Goal: Find specific page/section: Find specific page/section

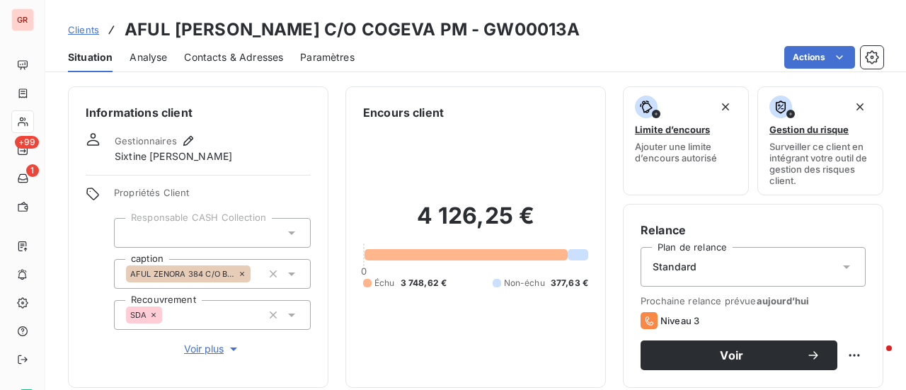
scroll to position [212, 0]
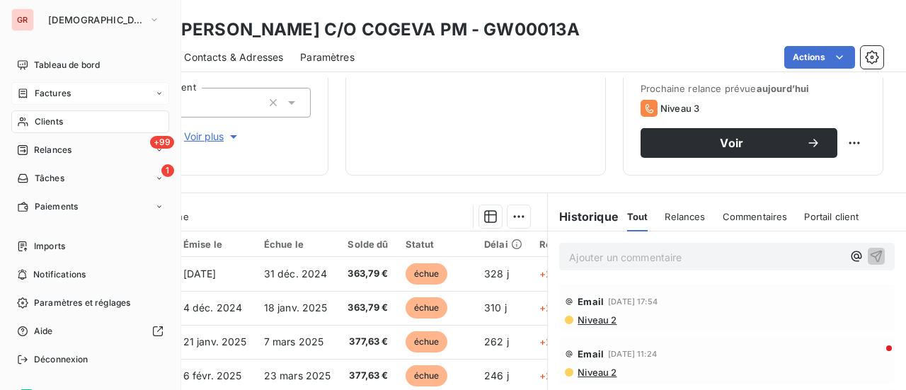
click at [54, 93] on span "Factures" at bounding box center [53, 93] width 36 height 13
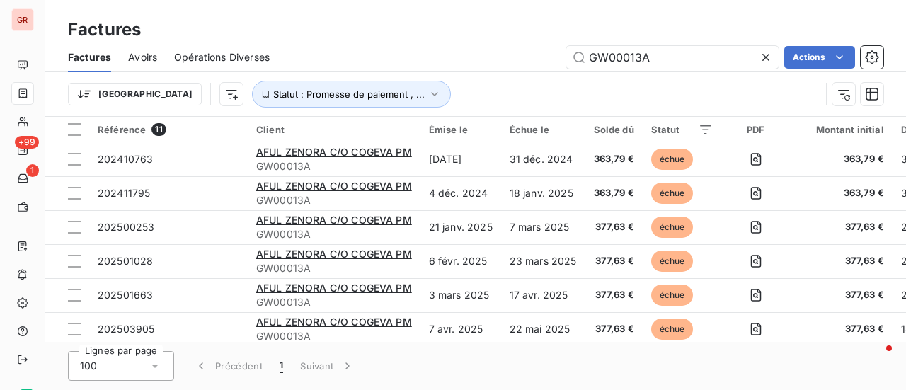
drag, startPoint x: 659, startPoint y: 56, endPoint x: 464, endPoint y: 61, distance: 194.7
click at [464, 61] on div "GW00013A Actions" at bounding box center [585, 57] width 597 height 23
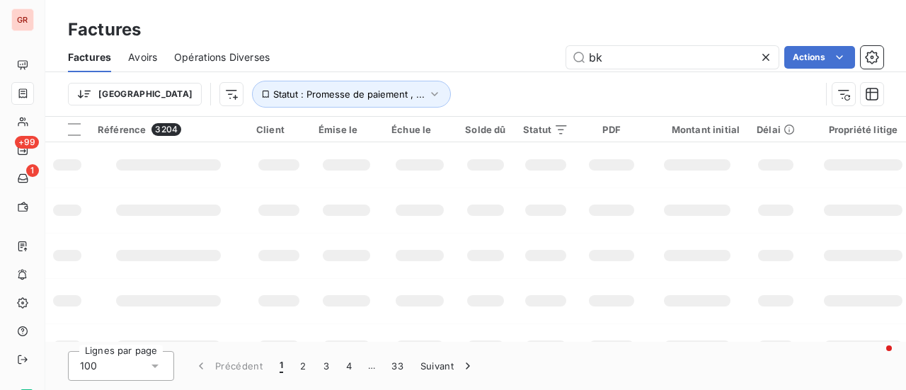
type input "bkg"
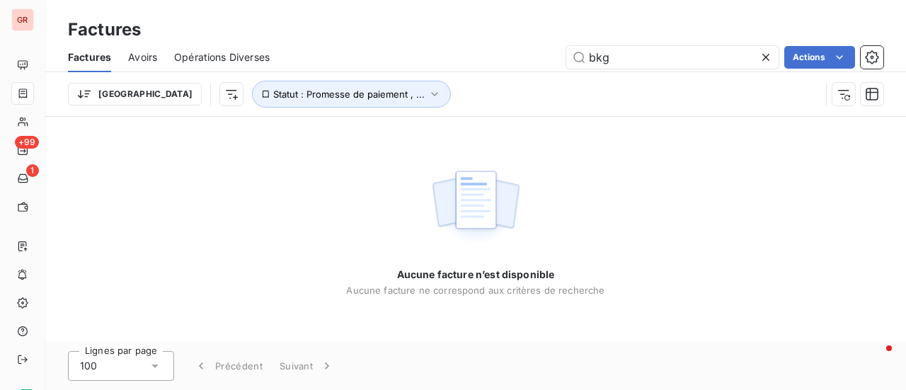
drag, startPoint x: 622, startPoint y: 59, endPoint x: 455, endPoint y: 56, distance: 167.1
click at [455, 56] on div "bkg Actions" at bounding box center [585, 57] width 597 height 23
drag, startPoint x: 606, startPoint y: 64, endPoint x: 501, endPoint y: 53, distance: 105.4
click at [531, 60] on div "bkg Actions" at bounding box center [585, 57] width 597 height 23
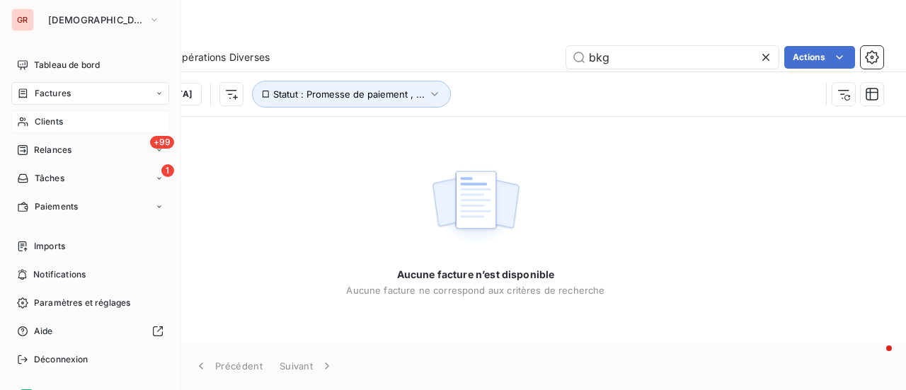
type input "bkg"
click at [59, 125] on span "Clients" at bounding box center [49, 121] width 28 height 13
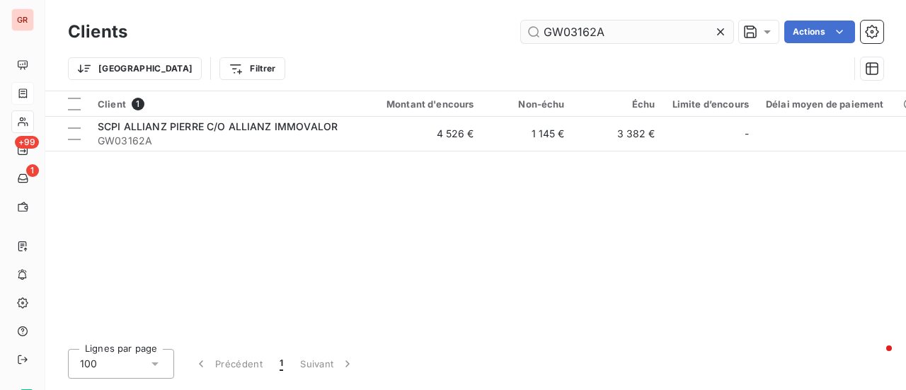
drag, startPoint x: 629, startPoint y: 34, endPoint x: 568, endPoint y: 30, distance: 61.7
click at [568, 30] on input "GW03162A" at bounding box center [627, 32] width 212 height 23
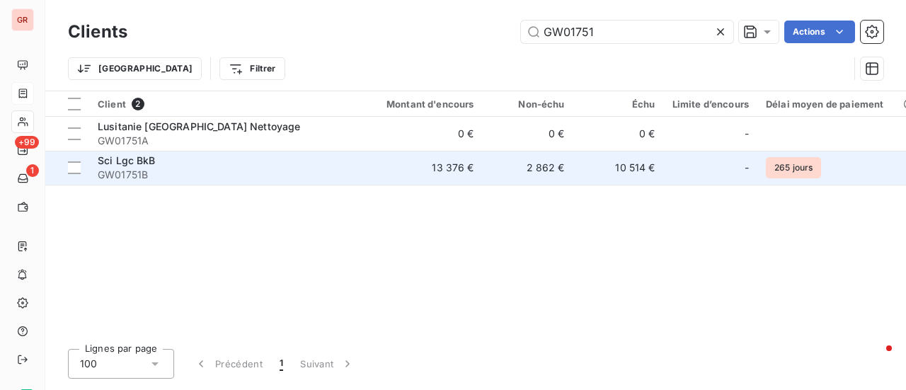
type input "GW01751"
click at [130, 163] on span "Sci Lgc BkB" at bounding box center [127, 160] width 58 height 12
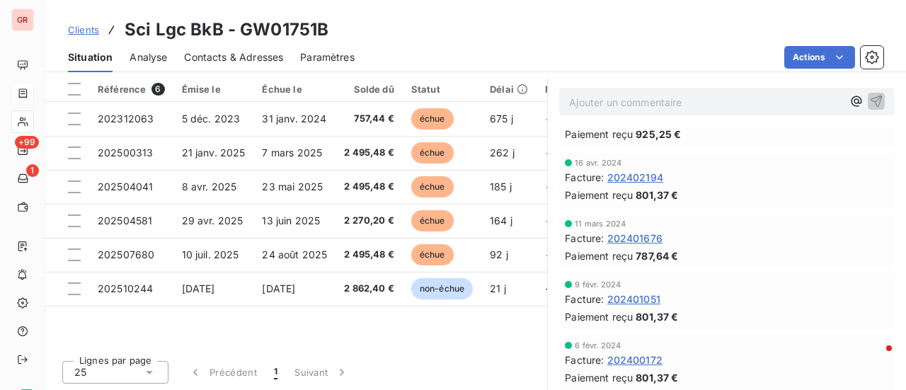
scroll to position [1770, 0]
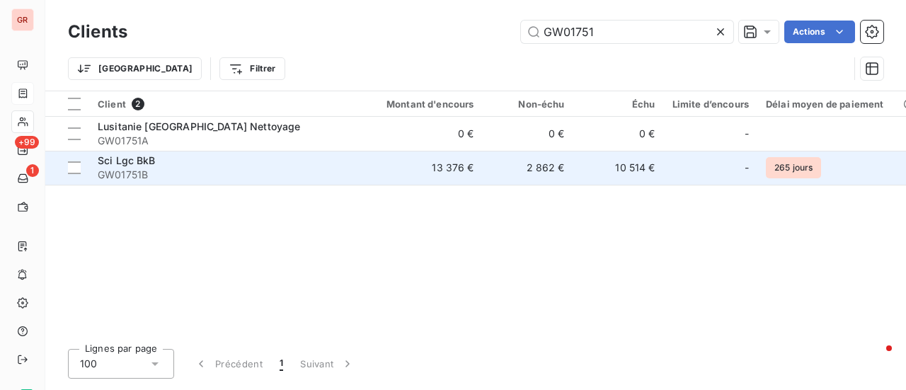
click at [141, 161] on span "Sci Lgc BkB" at bounding box center [127, 160] width 58 height 12
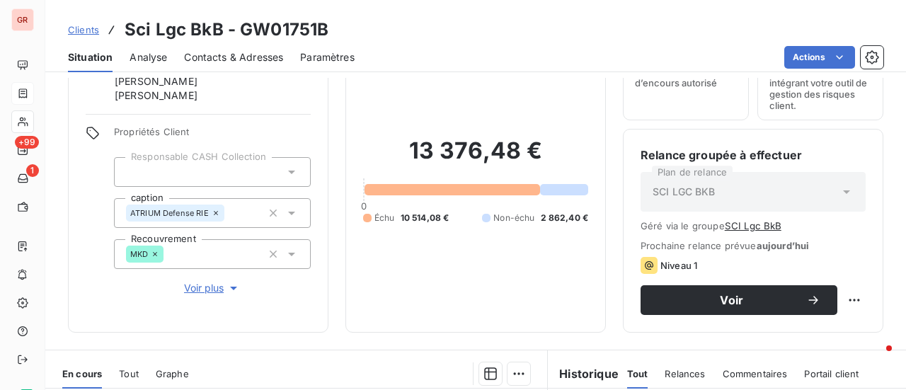
scroll to position [142, 0]
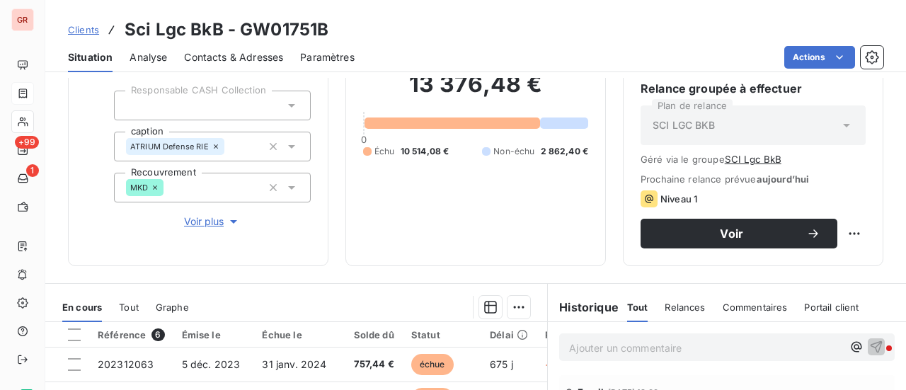
click at [245, 56] on span "Contacts & Adresses" at bounding box center [233, 57] width 99 height 14
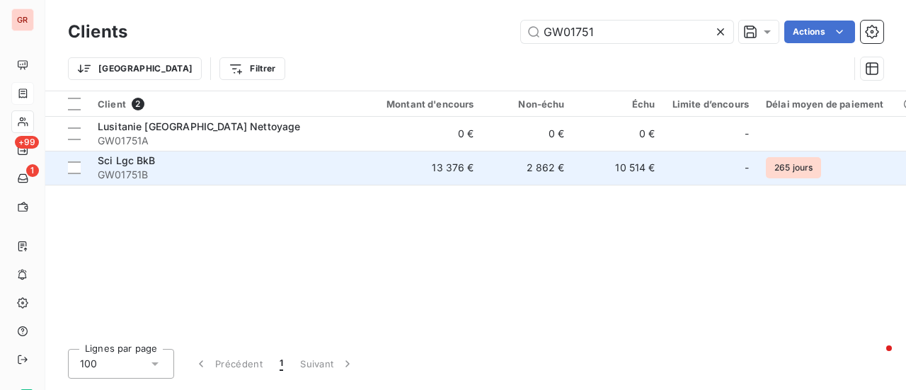
click at [135, 176] on span "GW01751B" at bounding box center [225, 175] width 255 height 14
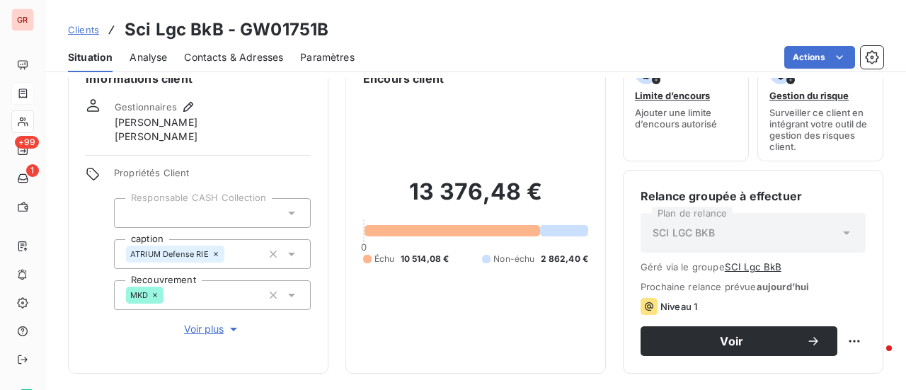
scroll to position [33, 0]
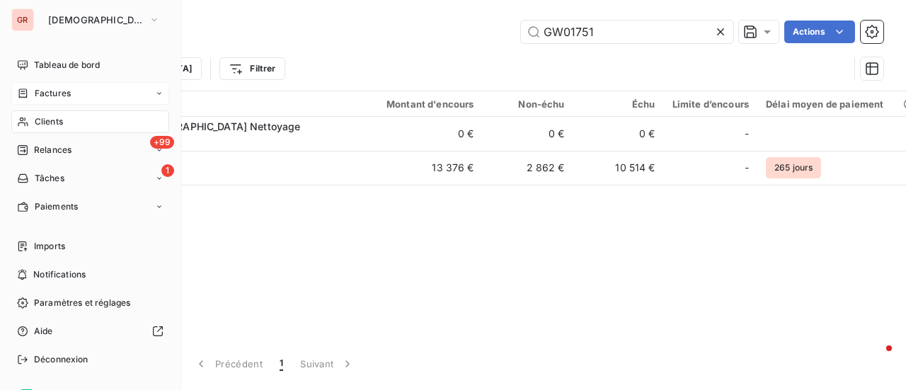
click at [59, 95] on span "Factures" at bounding box center [53, 93] width 36 height 13
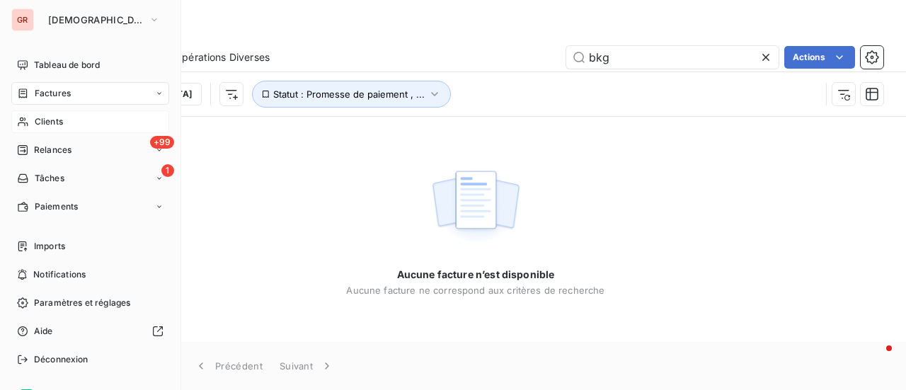
click at [56, 119] on span "Clients" at bounding box center [49, 121] width 28 height 13
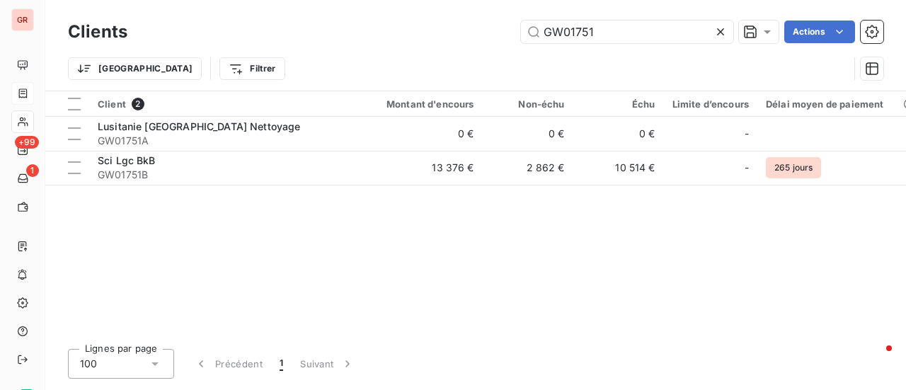
drag, startPoint x: 616, startPoint y: 35, endPoint x: 275, endPoint y: 43, distance: 341.3
click at [282, 43] on div "Clients GW01751 Actions" at bounding box center [475, 32] width 815 height 30
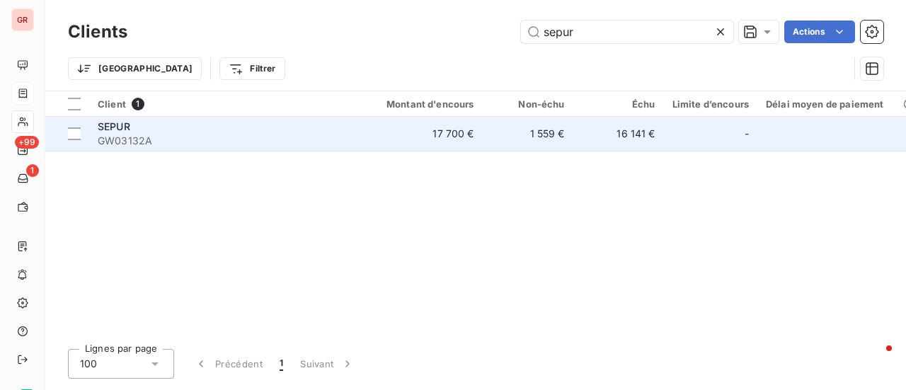
type input "sepur"
click at [123, 127] on span "SEPUR" at bounding box center [114, 126] width 33 height 12
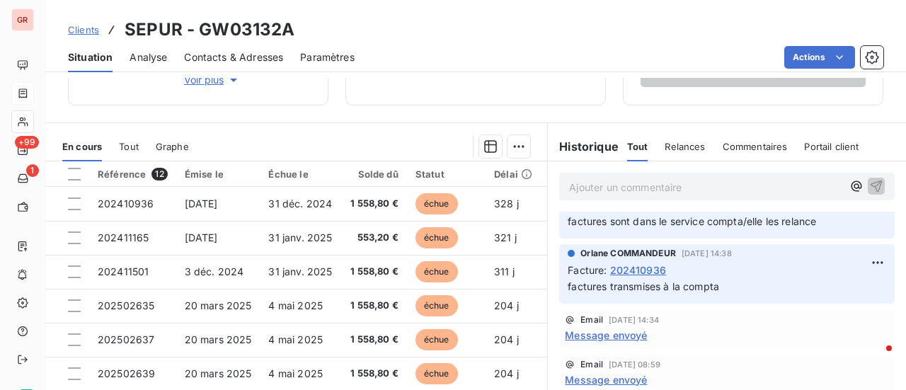
scroll to position [71, 0]
